Goal: Communication & Community: Answer question/provide support

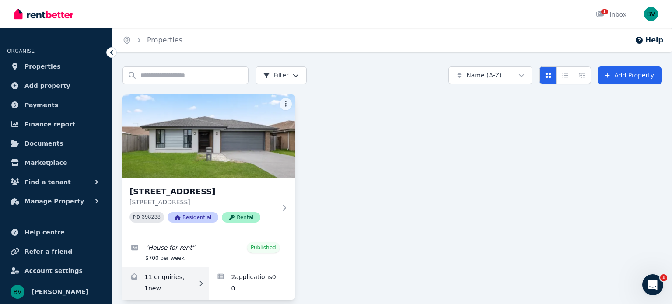
click at [154, 286] on link "Enquiries for 7 Wicker Rd, Park Ridge" at bounding box center [166, 283] width 86 height 32
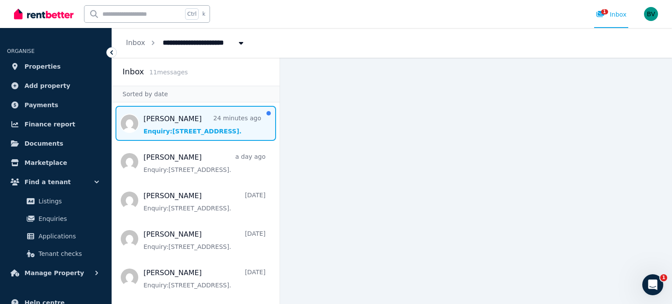
click at [200, 120] on span "Message list" at bounding box center [196, 123] width 168 height 35
